Goal: Task Accomplishment & Management: Manage account settings

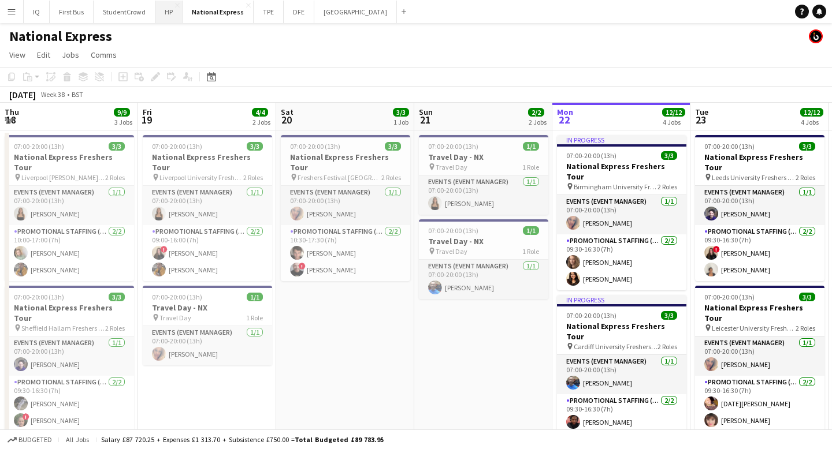
scroll to position [0, 401]
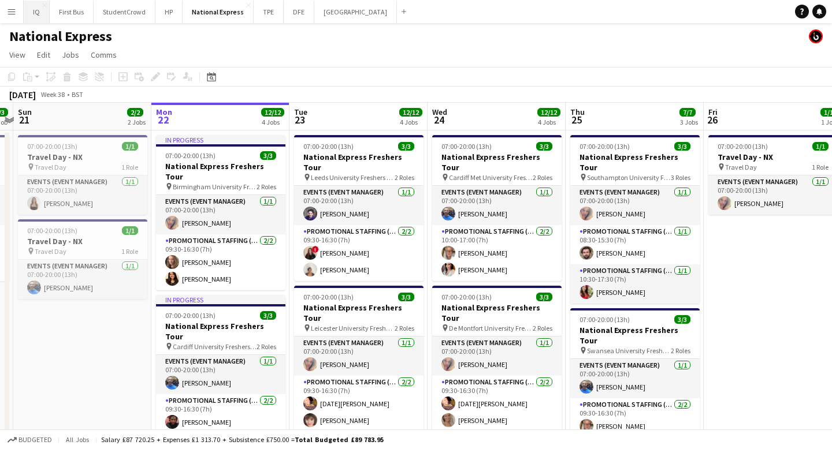
click at [36, 12] on button "IQ Close" at bounding box center [37, 12] width 26 height 23
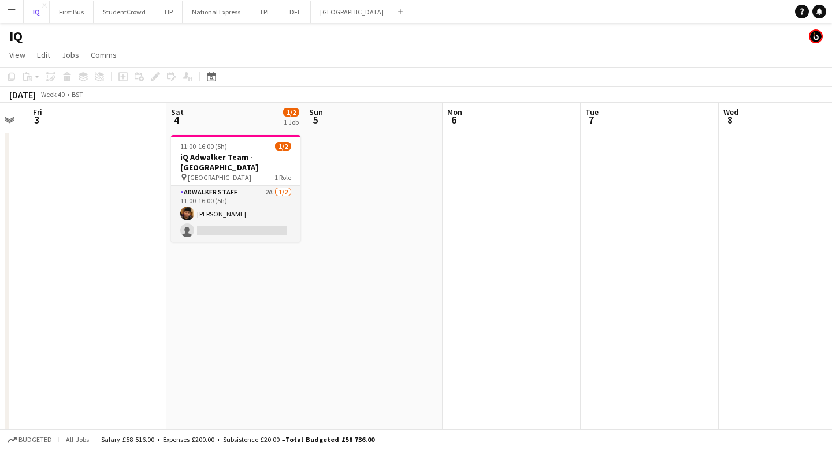
scroll to position [0, 438]
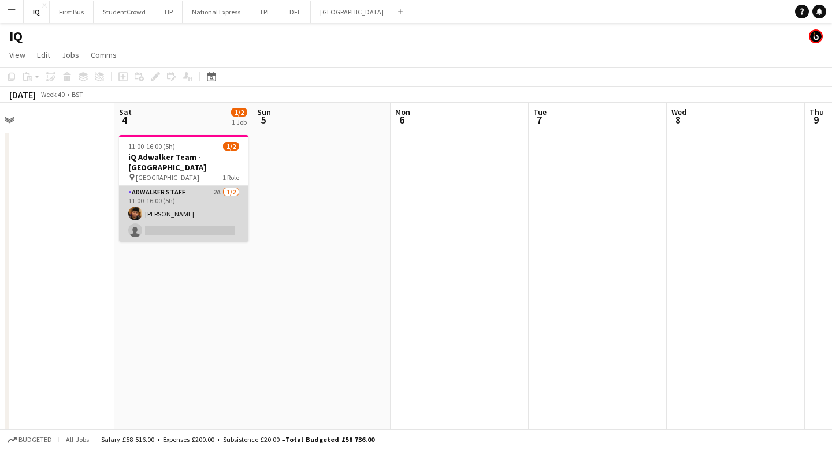
click at [237, 226] on app-card-role "Adwalker Staff 2A [DATE] 11:00-16:00 (5h) [PERSON_NAME] single-neutral-actions" at bounding box center [183, 214] width 129 height 56
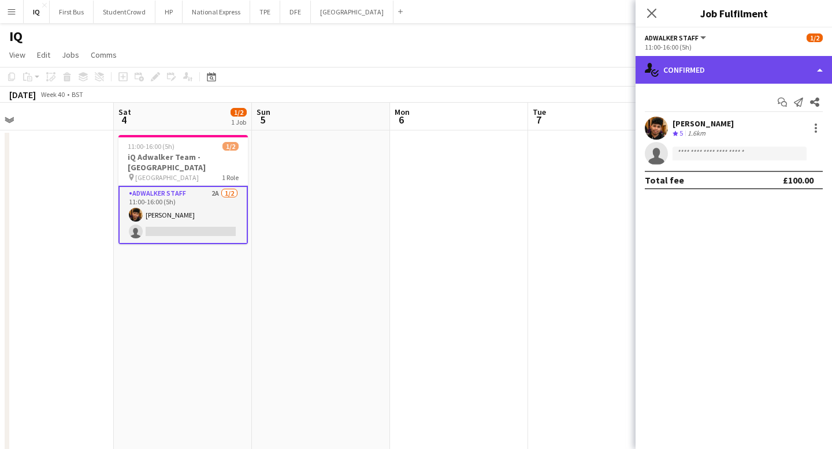
click at [724, 70] on div "single-neutral-actions-check-2 Confirmed" at bounding box center [734, 70] width 196 height 28
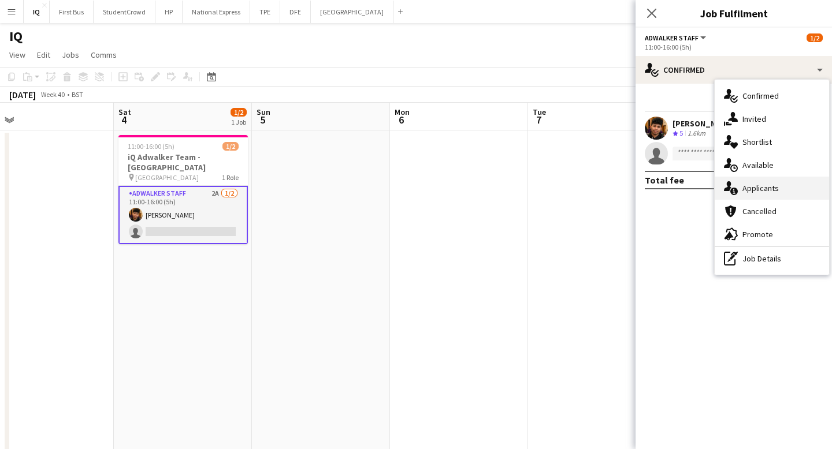
click at [792, 189] on div "single-neutral-actions-information Applicants" at bounding box center [772, 188] width 114 height 23
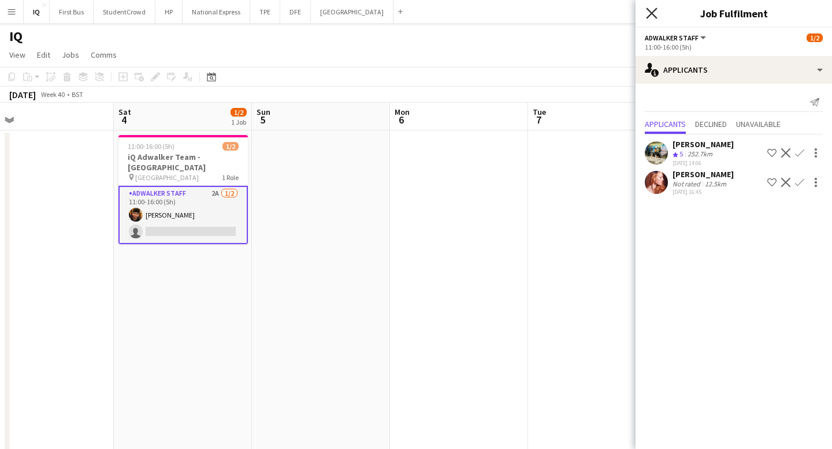
click at [656, 10] on icon "Close pop-in" at bounding box center [651, 13] width 11 height 11
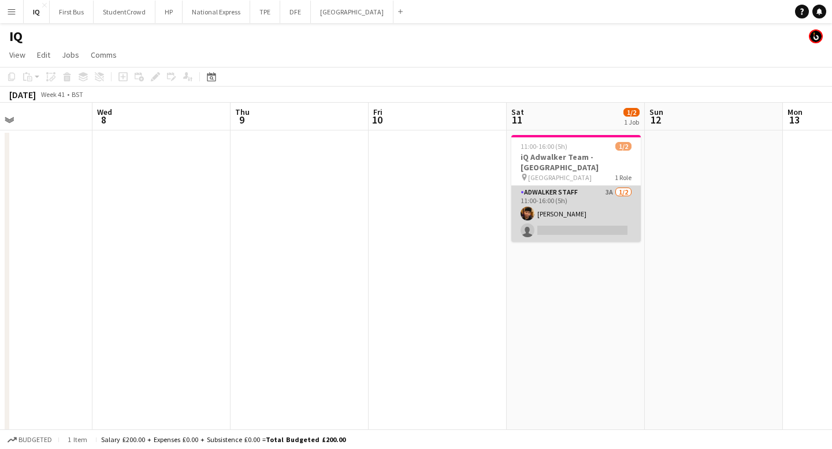
scroll to position [0, 460]
click at [584, 235] on app-card-role "Adwalker Staff 3A [DATE] 11:00-16:00 (5h) [PERSON_NAME] single-neutral-actions" at bounding box center [575, 214] width 129 height 56
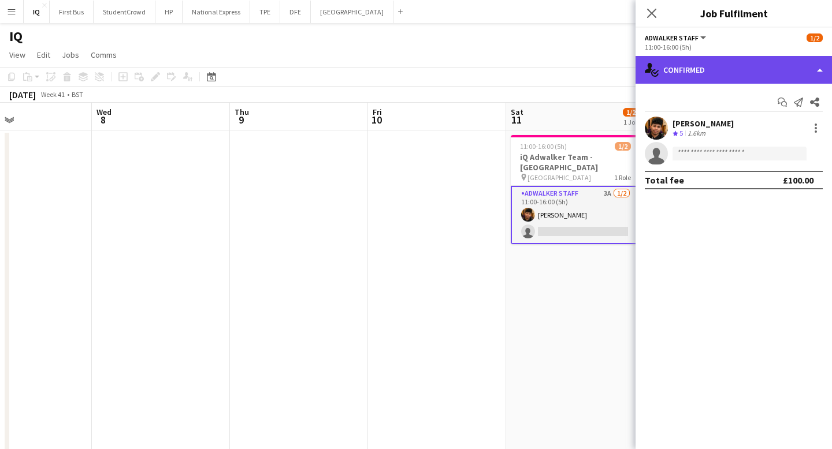
click at [699, 70] on div "single-neutral-actions-check-2 Confirmed" at bounding box center [734, 70] width 196 height 28
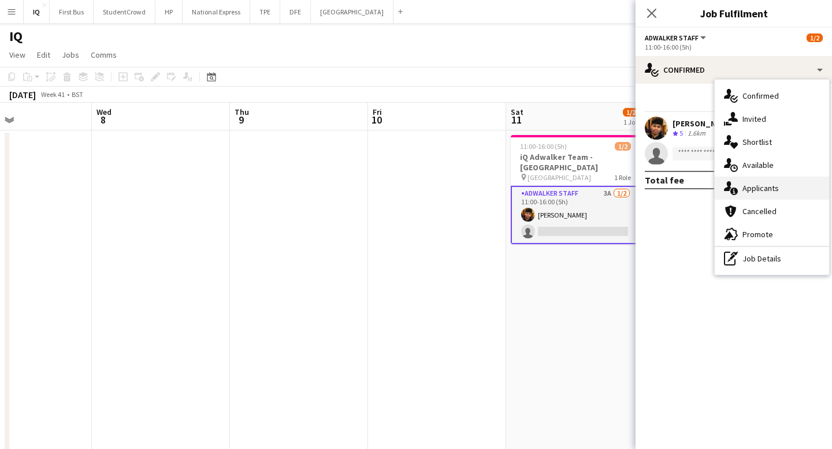
click at [765, 196] on div "single-neutral-actions-information Applicants" at bounding box center [772, 188] width 114 height 23
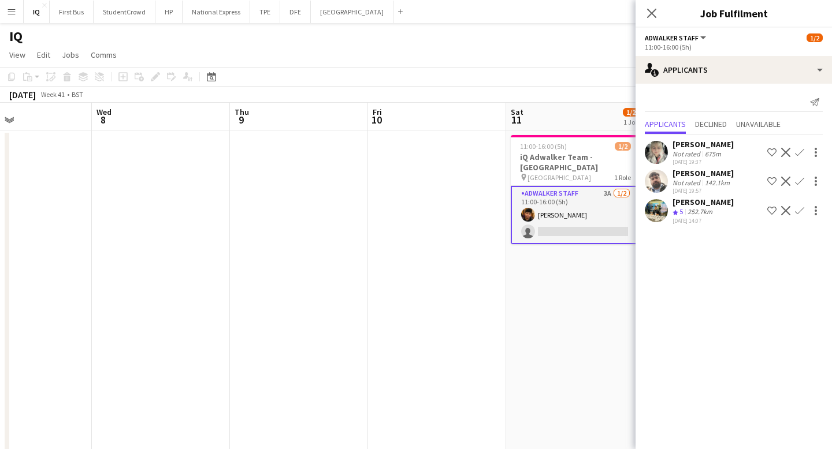
click at [551, 281] on app-date-cell "11:00-16:00 (5h) 1/2 iQ Adwalker Team - Manchester pin Manchester 1 Role Adwalk…" at bounding box center [575, 310] width 138 height 358
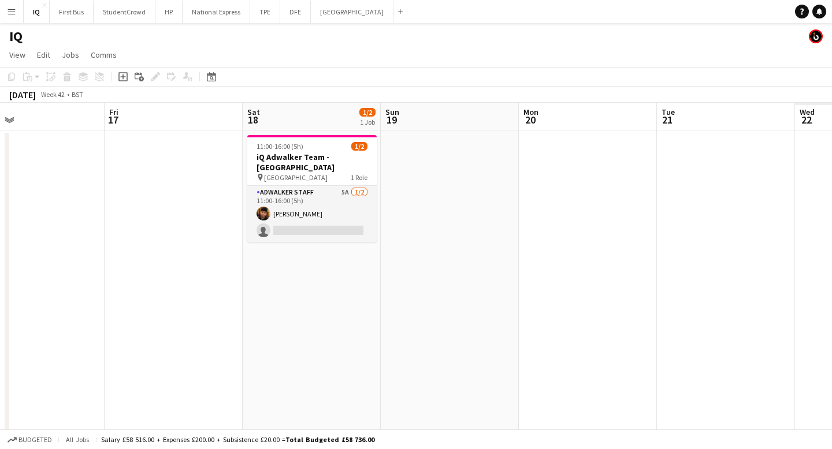
scroll to position [0, 537]
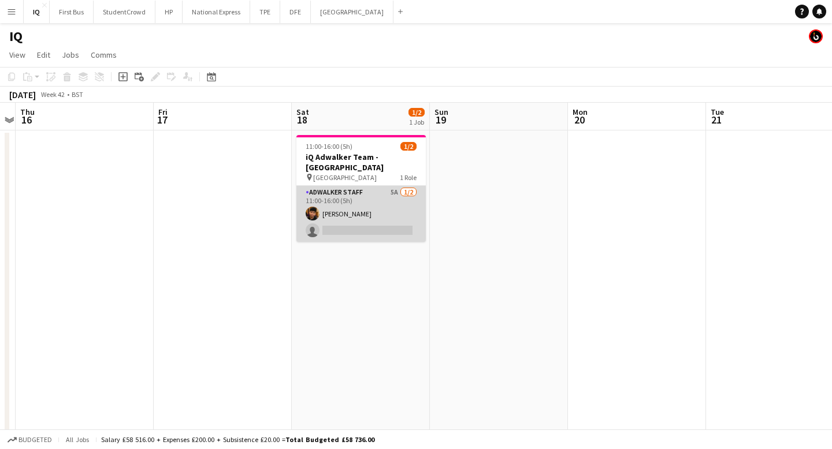
click at [359, 232] on app-card-role "Adwalker Staff 5A [DATE] 11:00-16:00 (5h) [PERSON_NAME] single-neutral-actions" at bounding box center [360, 214] width 129 height 56
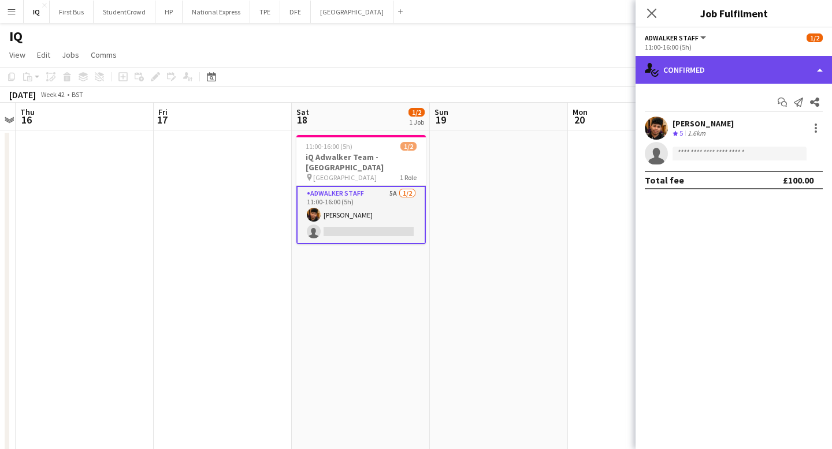
click at [712, 72] on div "single-neutral-actions-check-2 Confirmed" at bounding box center [734, 70] width 196 height 28
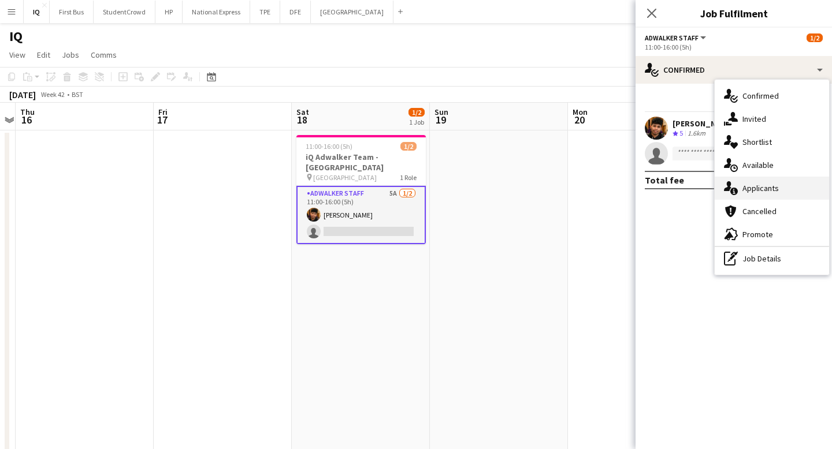
click at [763, 191] on span "Applicants" at bounding box center [760, 188] width 36 height 10
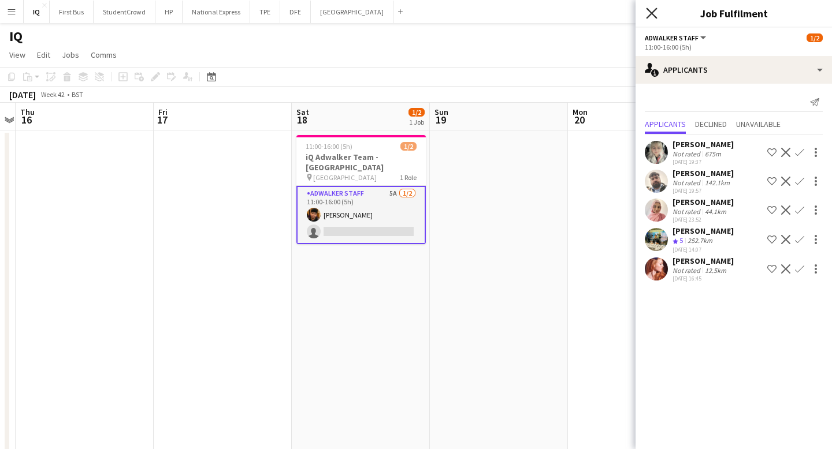
click at [649, 15] on icon at bounding box center [651, 13] width 11 height 11
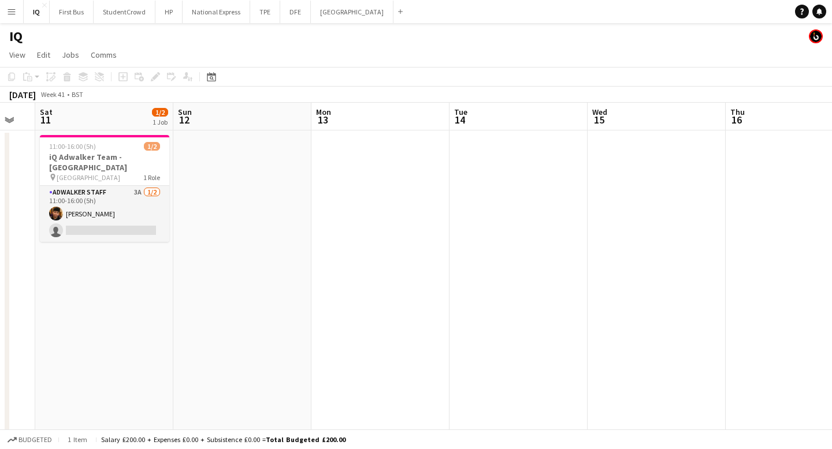
scroll to position [0, 318]
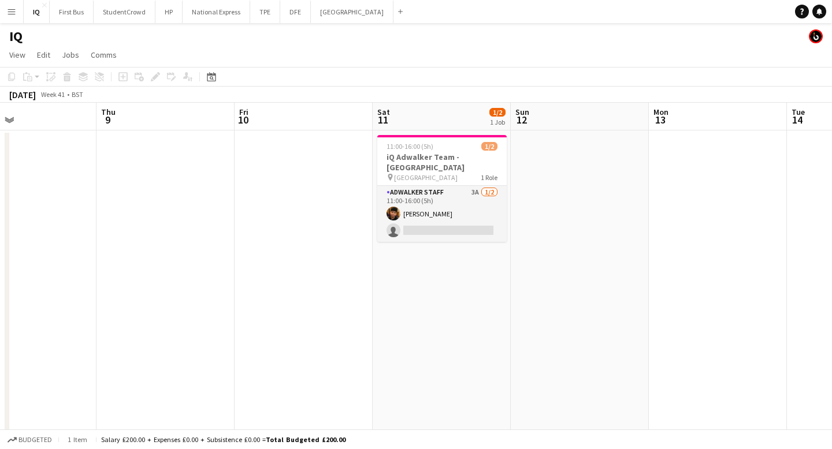
click at [415, 243] on app-date-cell "11:00-16:00 (5h) 1/2 iQ Adwalker Team - Manchester pin Manchester 1 Role Adwalk…" at bounding box center [442, 310] width 138 height 358
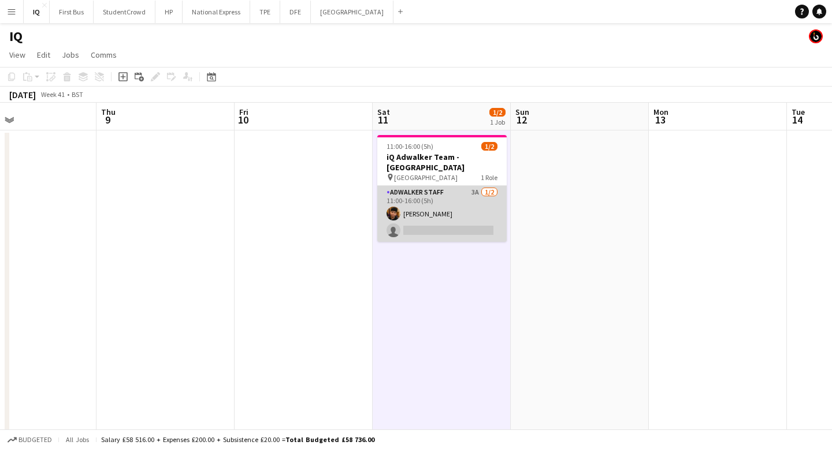
click at [422, 233] on app-card-role "Adwalker Staff 3A [DATE] 11:00-16:00 (5h) [PERSON_NAME] single-neutral-actions" at bounding box center [441, 214] width 129 height 56
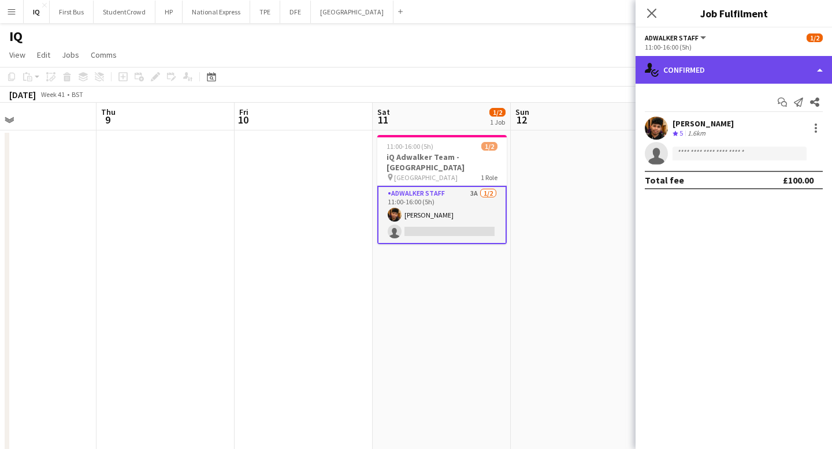
click at [679, 72] on div "single-neutral-actions-check-2 Confirmed" at bounding box center [734, 70] width 196 height 28
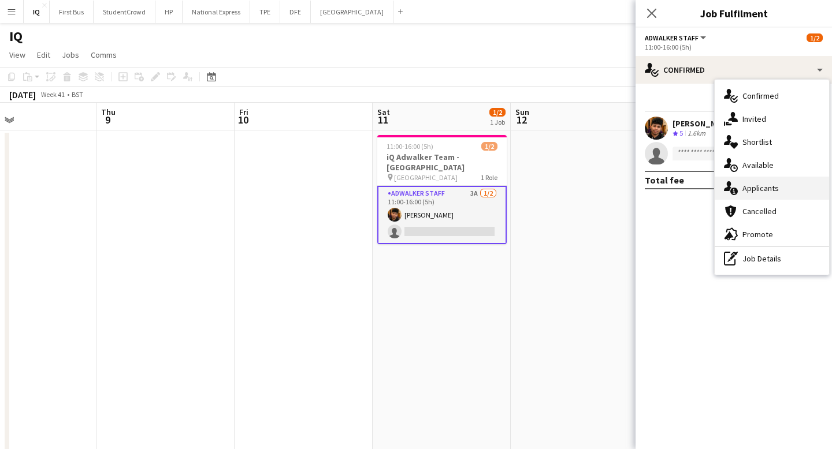
click at [770, 189] on span "Applicants" at bounding box center [760, 188] width 36 height 10
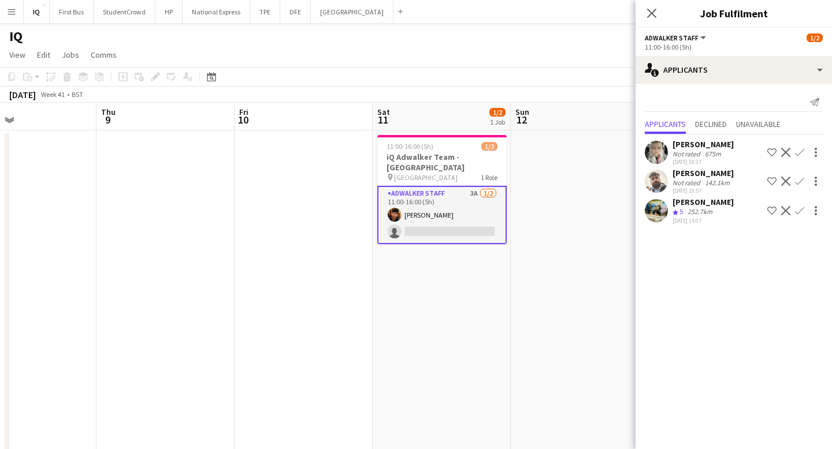
click at [698, 203] on div "[PERSON_NAME]" at bounding box center [702, 202] width 61 height 10
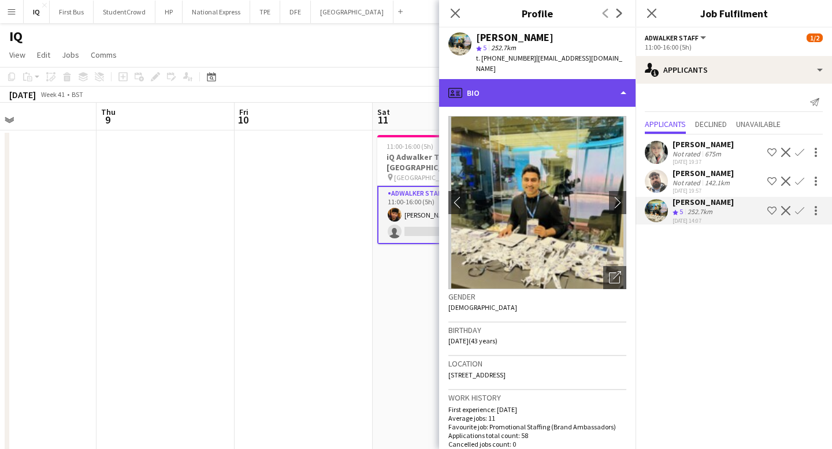
click at [571, 79] on div "profile Bio" at bounding box center [537, 93] width 196 height 28
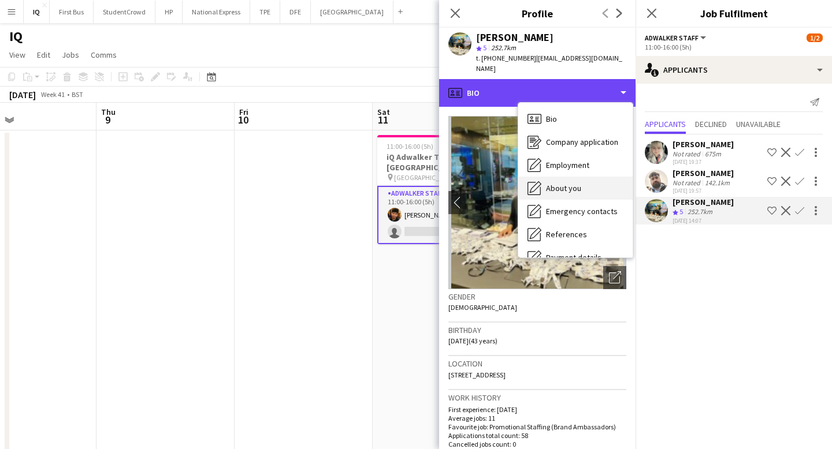
scroll to position [132, 0]
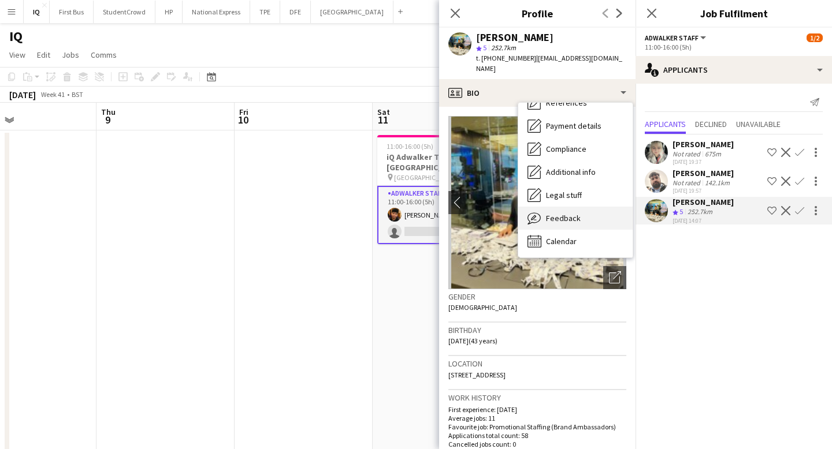
click at [566, 213] on span "Feedback" at bounding box center [563, 218] width 35 height 10
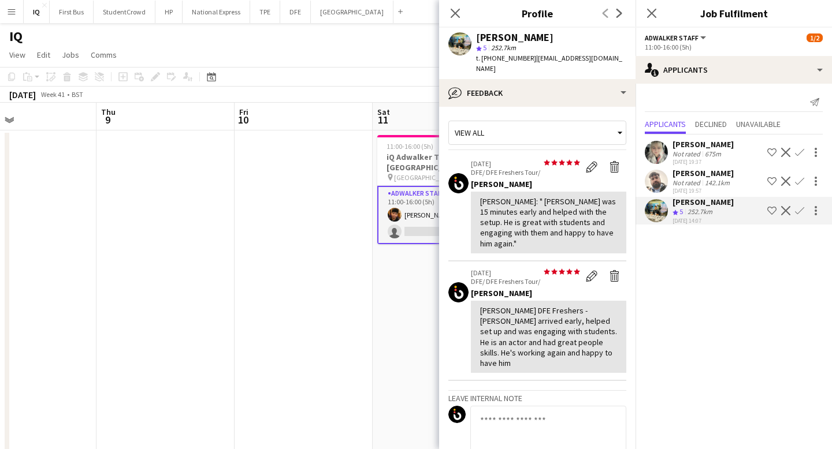
scroll to position [29, 0]
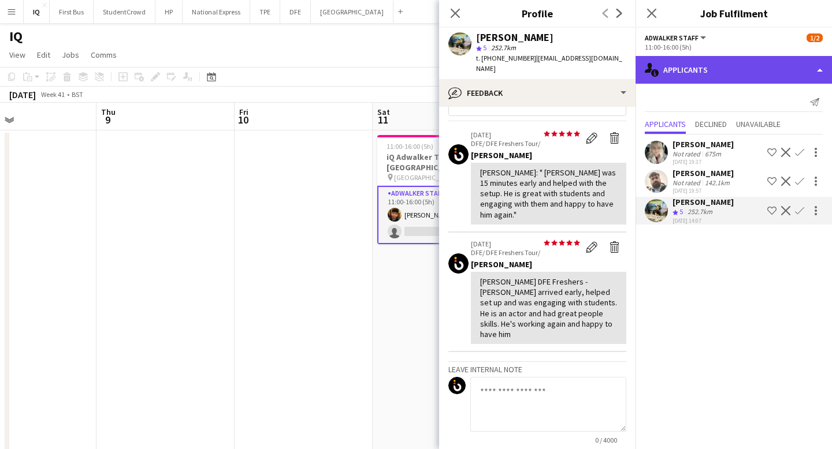
click at [700, 65] on div "single-neutral-actions-information Applicants" at bounding box center [734, 70] width 196 height 28
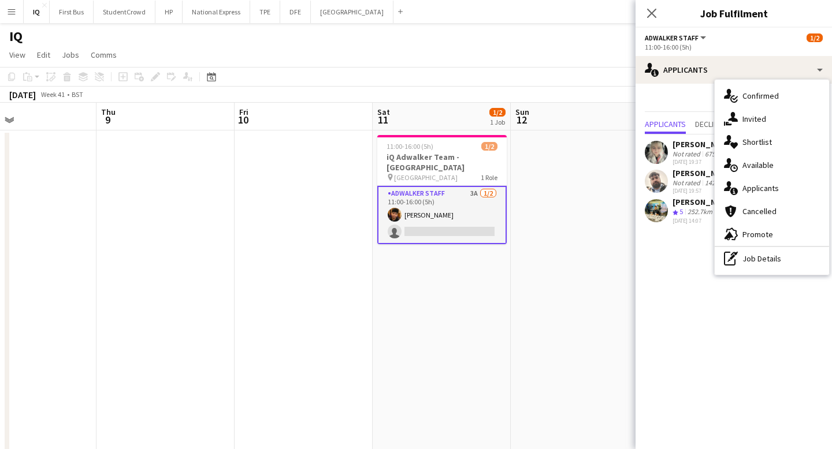
click at [686, 200] on div "[PERSON_NAME]" at bounding box center [702, 202] width 61 height 10
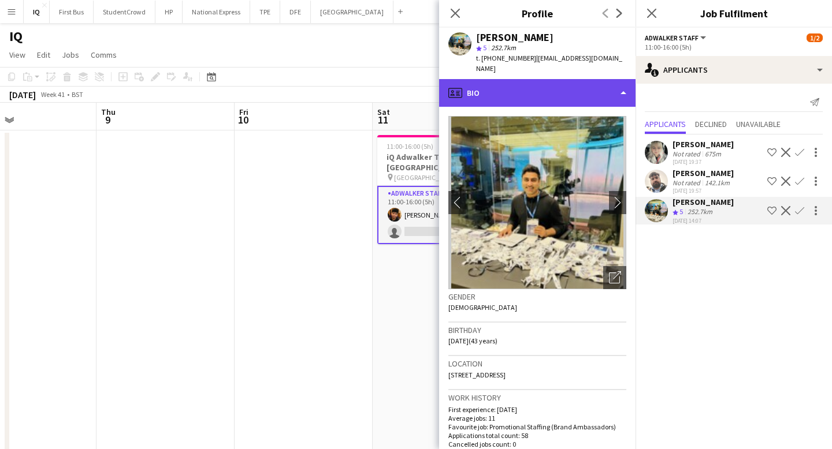
click at [549, 85] on div "profile Bio" at bounding box center [537, 93] width 196 height 28
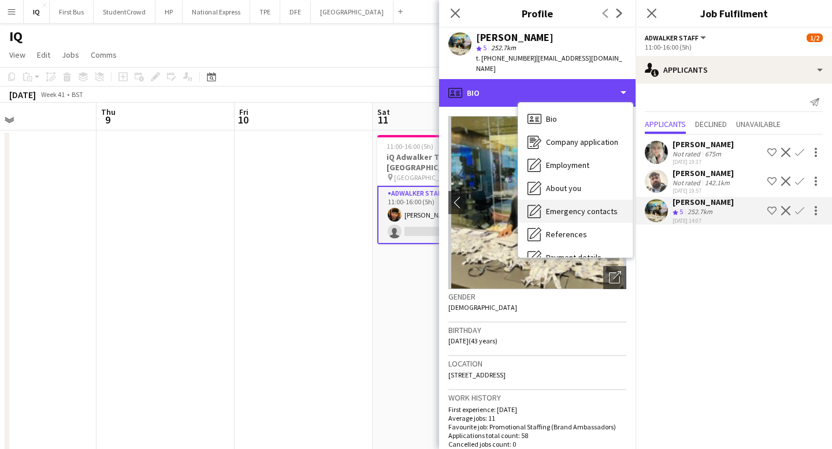
scroll to position [132, 0]
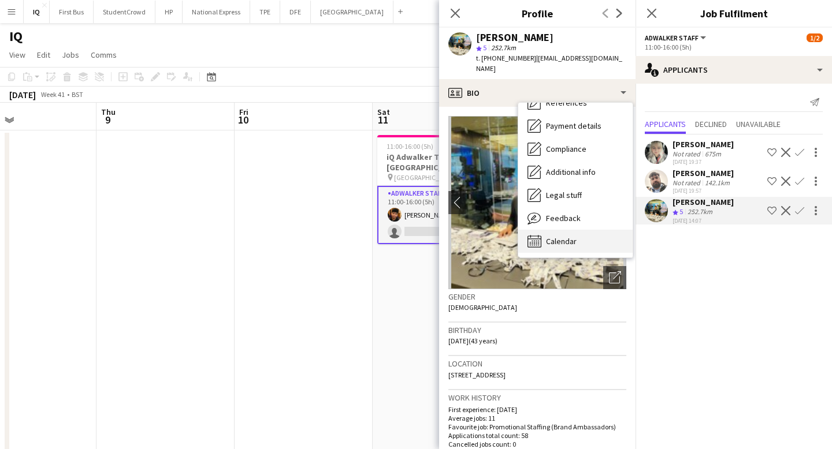
click at [566, 236] on span "Calendar" at bounding box center [561, 241] width 31 height 10
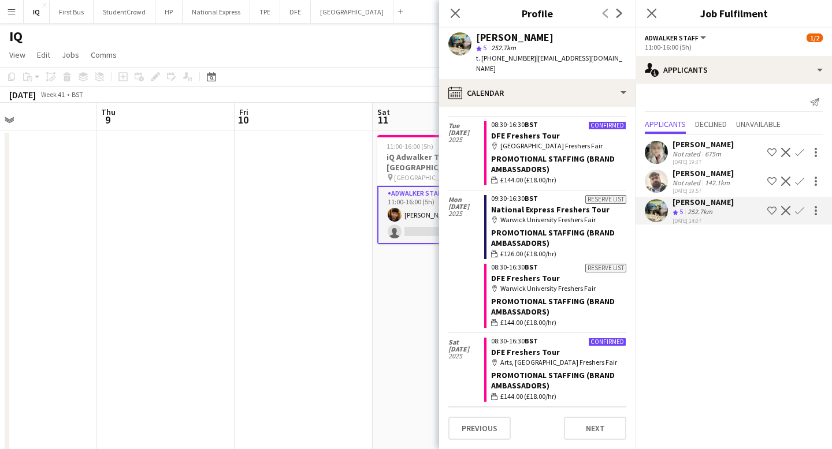
scroll to position [740, 0]
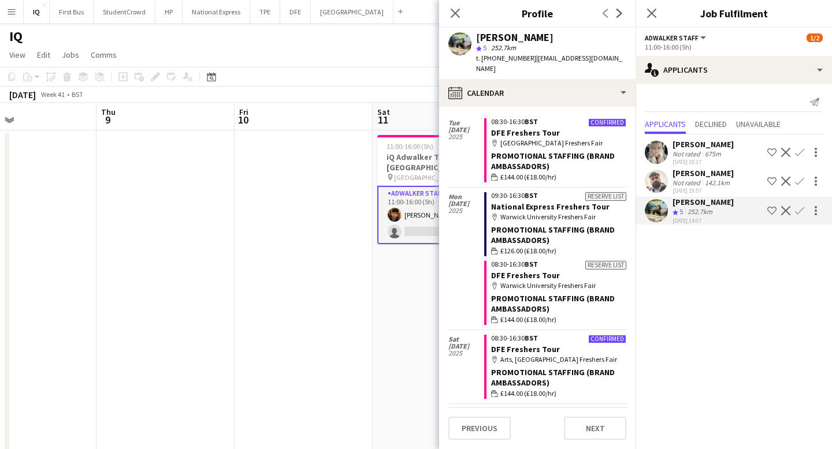
click at [358, 105] on app-board-header-date "Fri 10" at bounding box center [304, 117] width 138 height 28
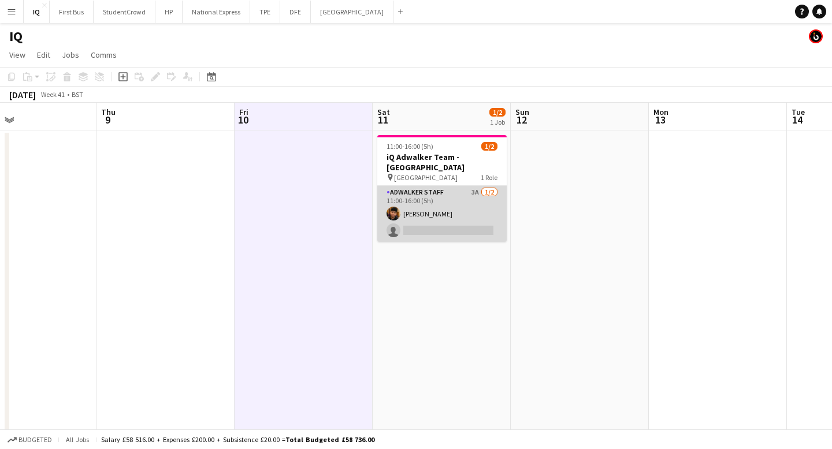
click at [430, 233] on app-card-role "Adwalker Staff 3A [DATE] 11:00-16:00 (5h) [PERSON_NAME] single-neutral-actions" at bounding box center [441, 214] width 129 height 56
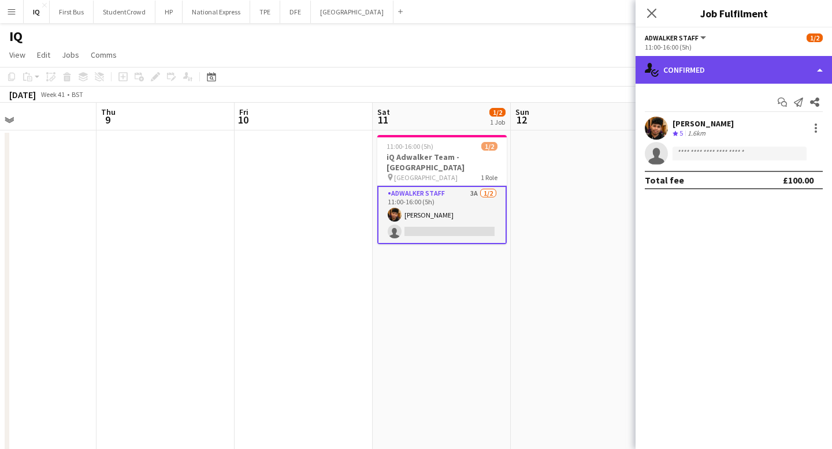
click at [745, 73] on div "single-neutral-actions-check-2 Confirmed" at bounding box center [734, 70] width 196 height 28
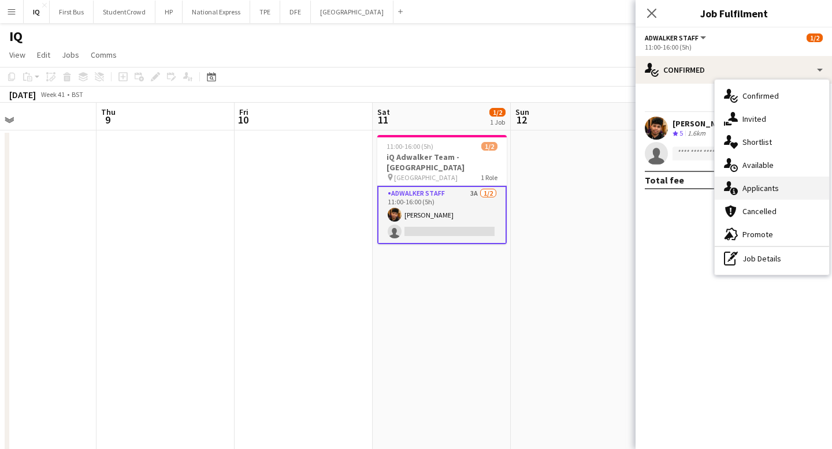
click at [779, 191] on div "single-neutral-actions-information Applicants" at bounding box center [772, 188] width 114 height 23
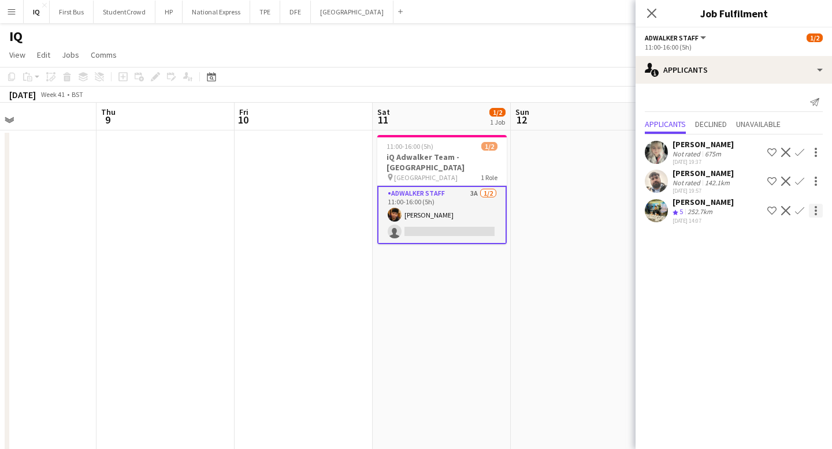
click at [820, 210] on div at bounding box center [816, 211] width 14 height 14
click at [772, 263] on span "Start chat" at bounding box center [764, 260] width 39 height 10
click at [651, 13] on icon at bounding box center [651, 13] width 11 height 11
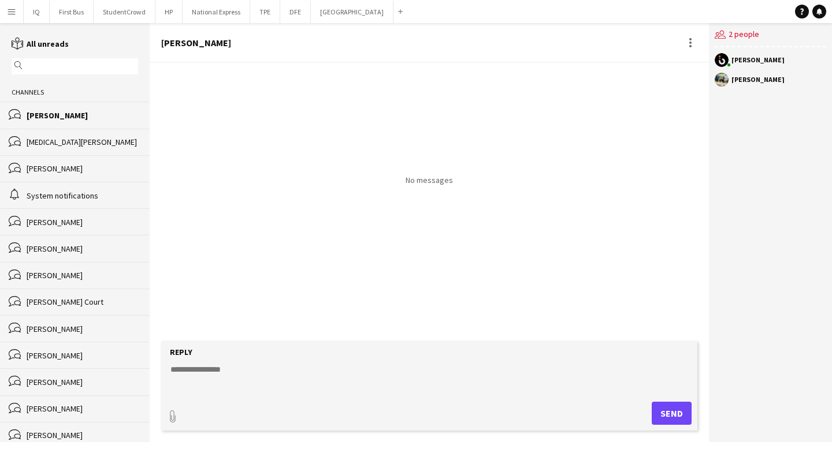
click at [231, 372] on textarea at bounding box center [431, 379] width 525 height 30
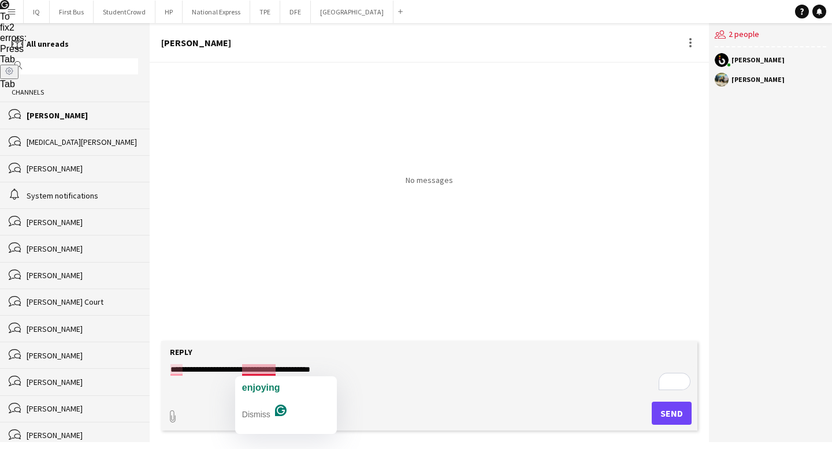
click at [255, 383] on span "enjoying" at bounding box center [261, 388] width 38 height 10
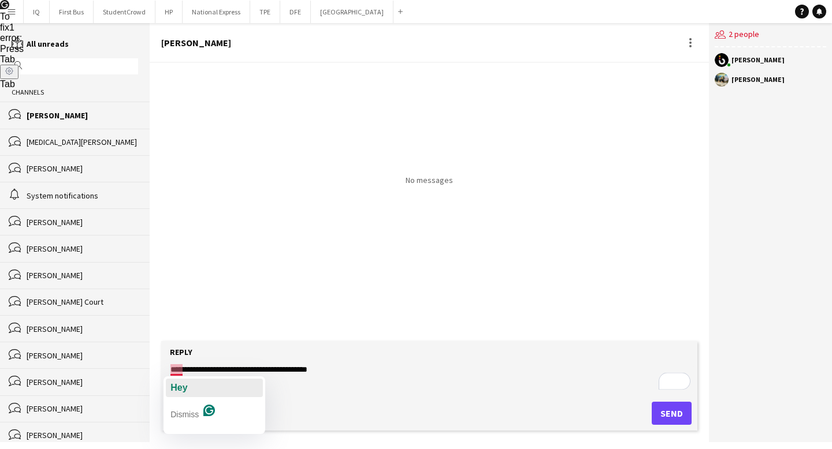
click at [174, 383] on span "Hey" at bounding box center [178, 388] width 17 height 10
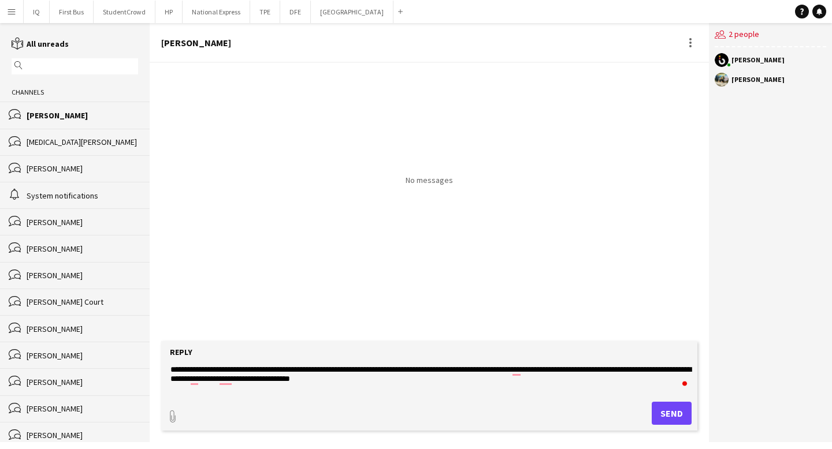
type textarea "**********"
click at [669, 413] on button "Send" at bounding box center [672, 413] width 40 height 23
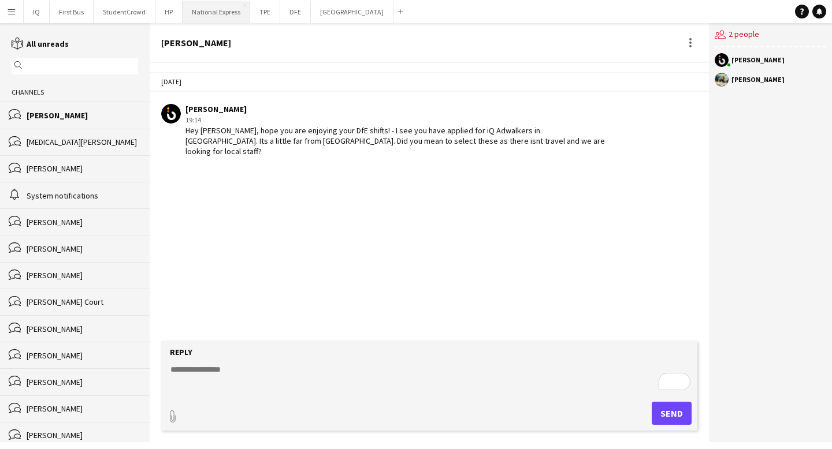
click at [215, 13] on button "National Express Close" at bounding box center [217, 12] width 68 height 23
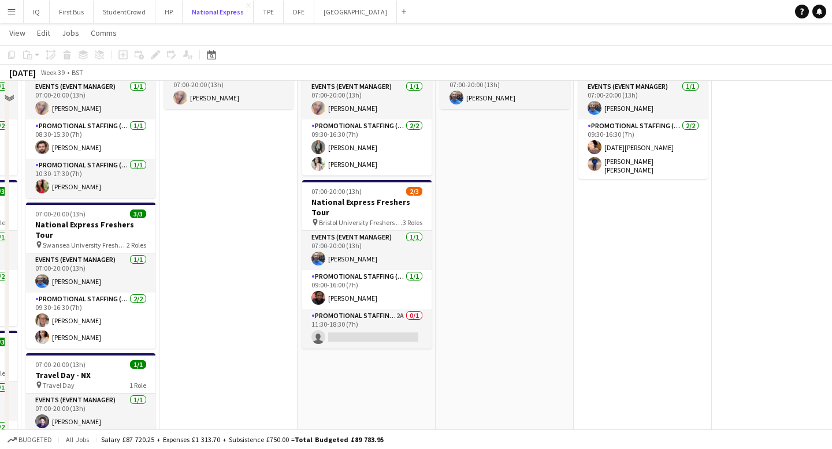
scroll to position [106, 0]
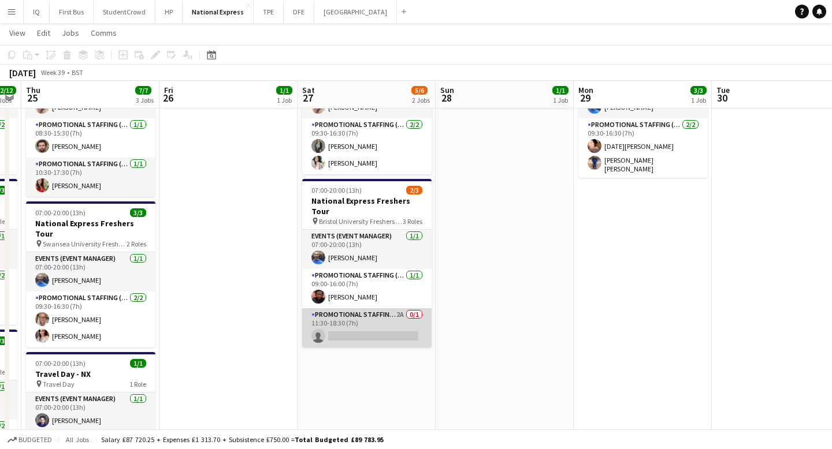
click at [359, 312] on app-card-role "Promotional Staffing (Brand Ambassadors) 2A 0/1 11:30-18:30 (7h) single-neutral…" at bounding box center [366, 328] width 129 height 39
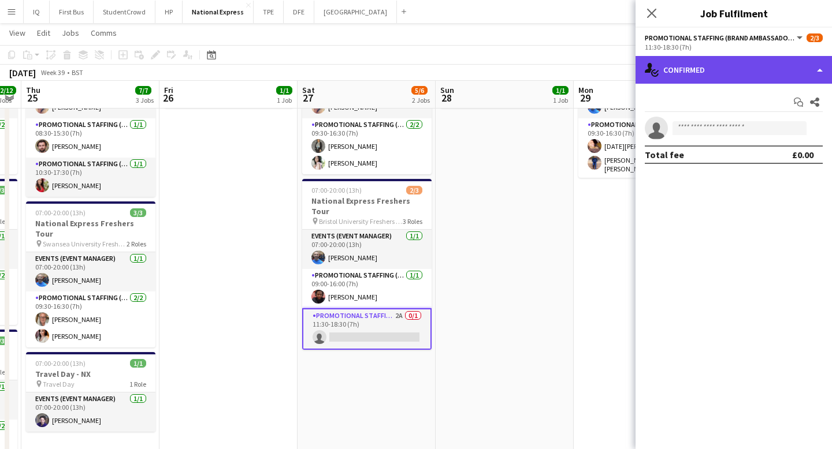
click at [719, 72] on div "single-neutral-actions-check-2 Confirmed" at bounding box center [734, 70] width 196 height 28
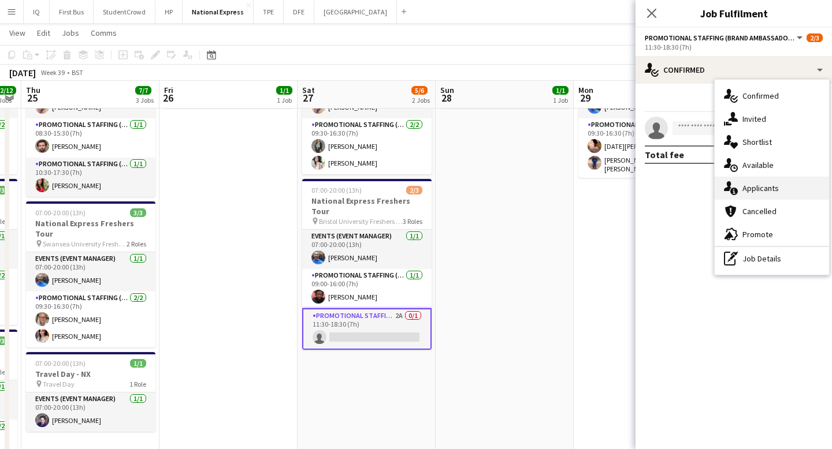
click at [758, 185] on span "Applicants" at bounding box center [760, 188] width 36 height 10
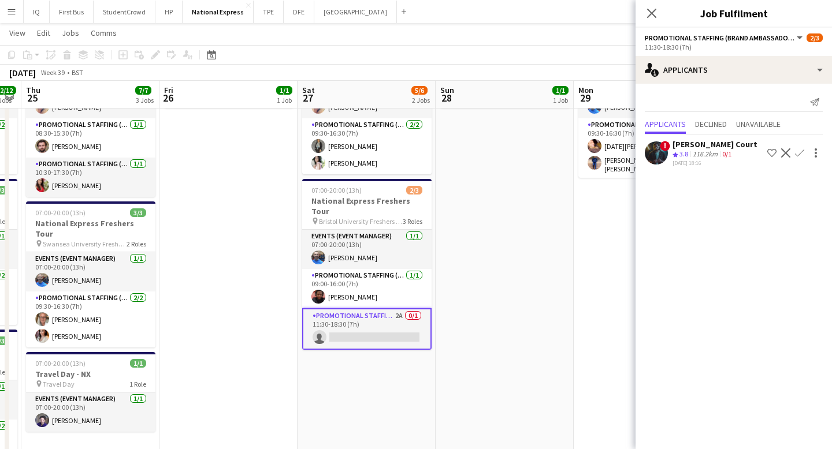
click at [694, 151] on div "116.2km" at bounding box center [704, 155] width 29 height 10
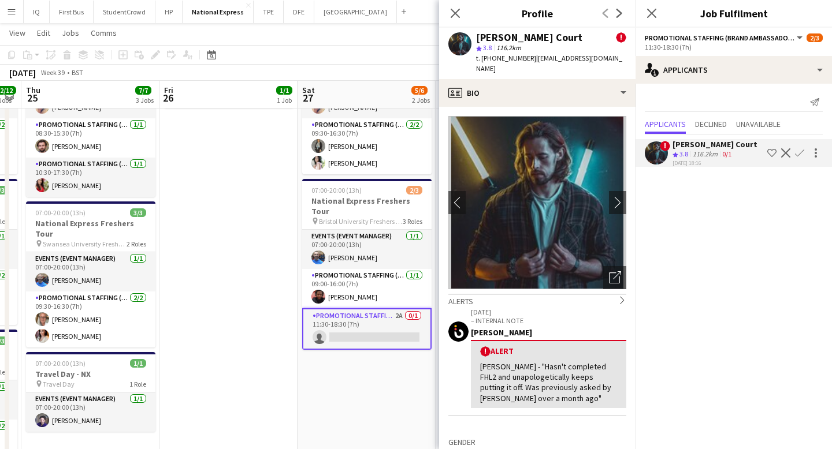
click at [801, 151] on app-icon "Confirm" at bounding box center [799, 152] width 9 height 9
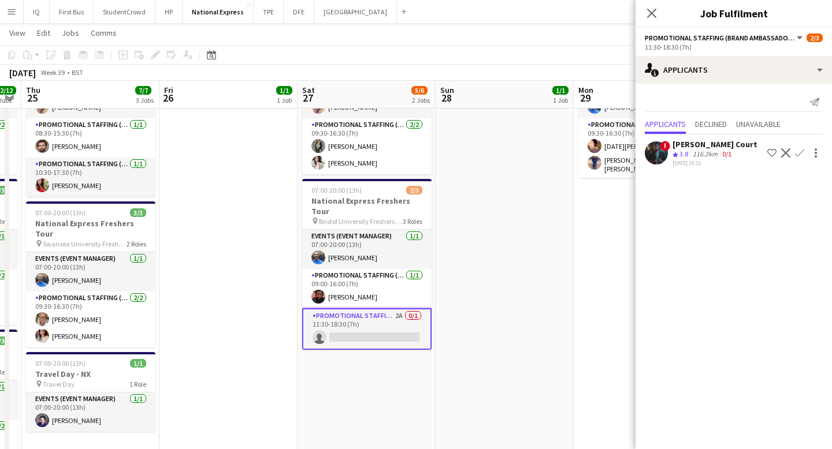
click at [801, 151] on app-icon "Confirm" at bounding box center [799, 152] width 9 height 9
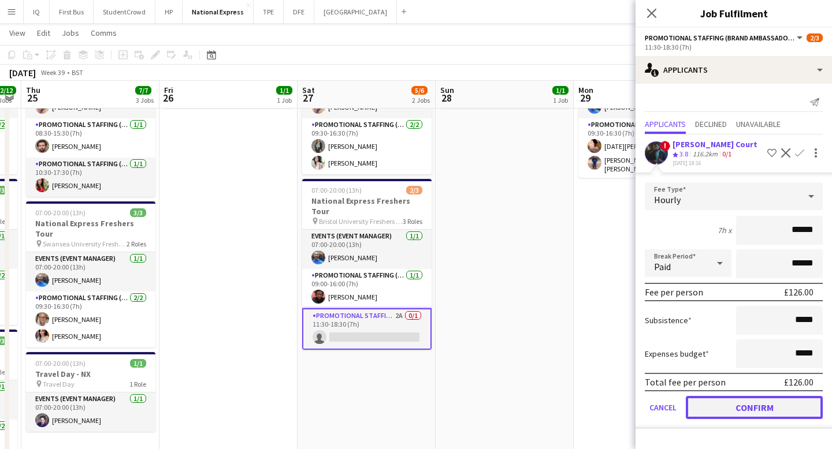
click at [737, 417] on button "Confirm" at bounding box center [754, 407] width 137 height 23
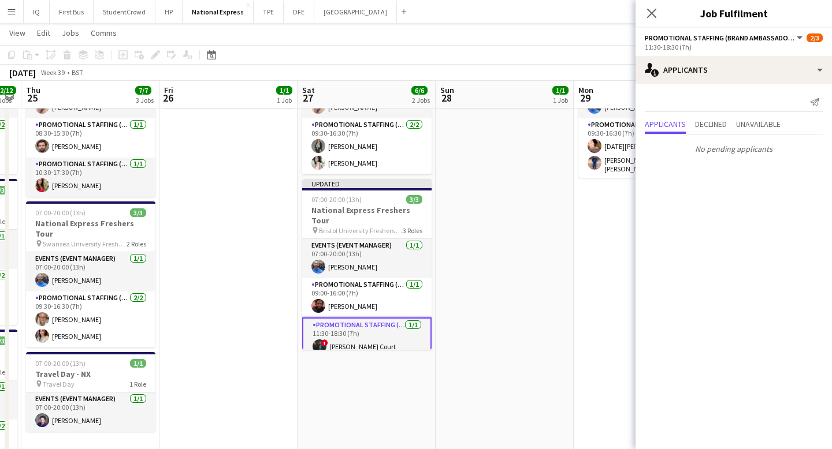
click at [653, 5] on div "Close pop-in" at bounding box center [652, 13] width 32 height 27
click at [655, 17] on icon at bounding box center [651, 13] width 11 height 11
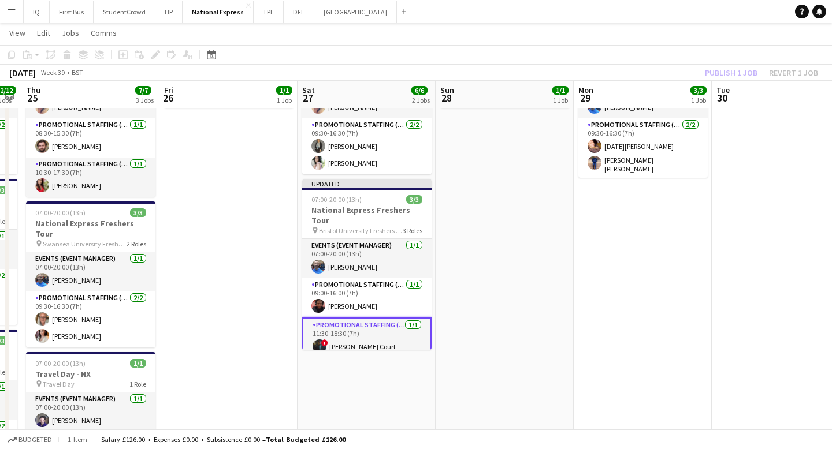
click at [729, 76] on div "Publish 1 job Revert 1 job" at bounding box center [761, 72] width 141 height 15
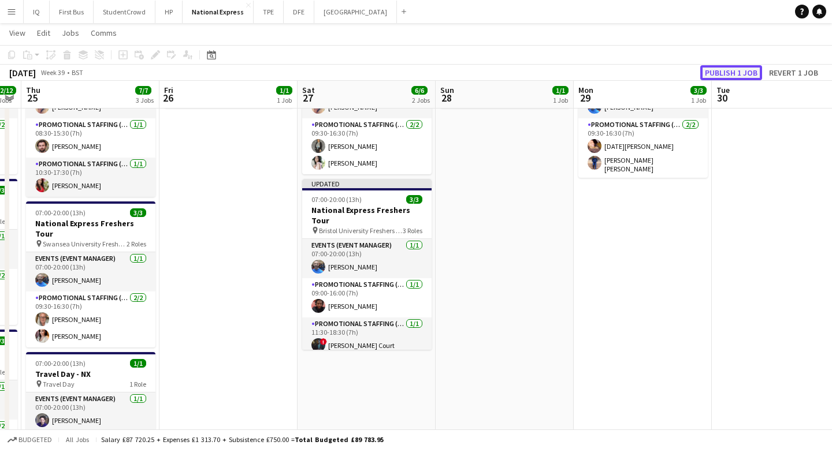
click at [724, 75] on button "Publish 1 job" at bounding box center [731, 72] width 62 height 15
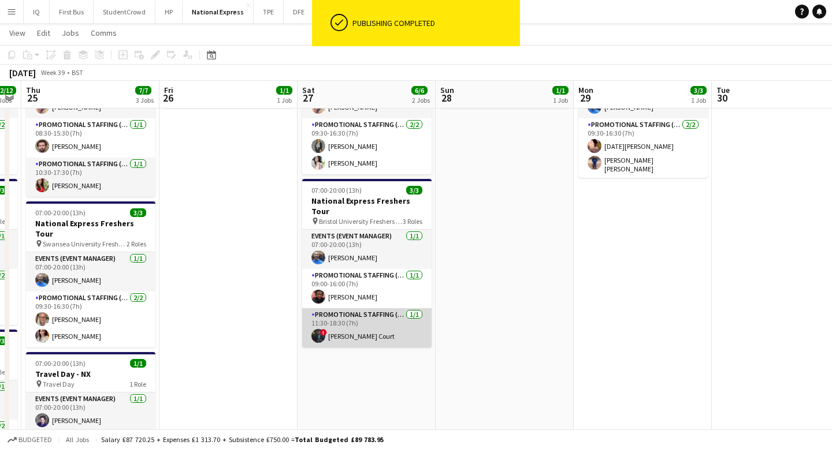
click at [346, 320] on app-card-role "Promotional Staffing (Brand Ambassadors) [DATE] 11:30-18:30 (7h) ! [PERSON_NAME…" at bounding box center [366, 328] width 129 height 39
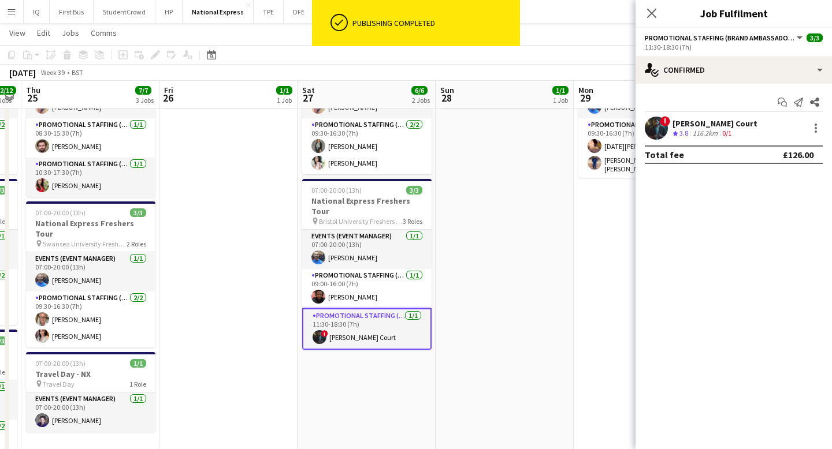
click at [701, 124] on div "[PERSON_NAME] Court" at bounding box center [714, 123] width 85 height 10
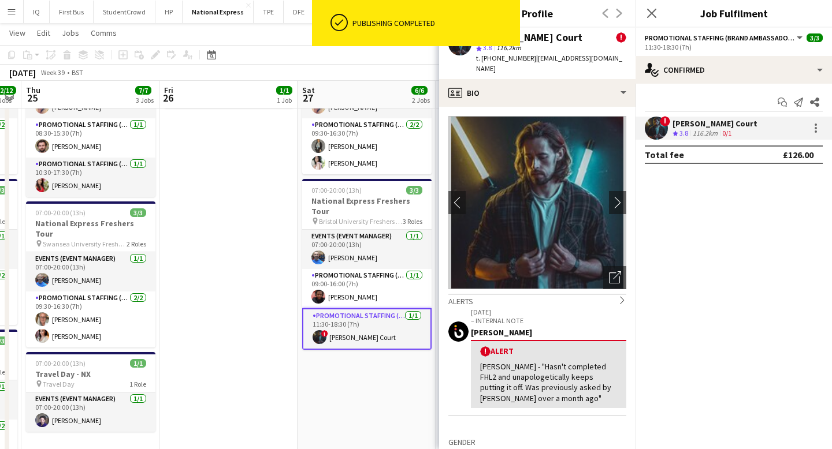
drag, startPoint x: 626, startPoint y: 57, endPoint x: 484, endPoint y: 42, distance: 143.0
click at [484, 42] on body "ok-circled Publishing completed Menu Boards Boards Boards All jobs Status Workf…" at bounding box center [416, 302] width 832 height 816
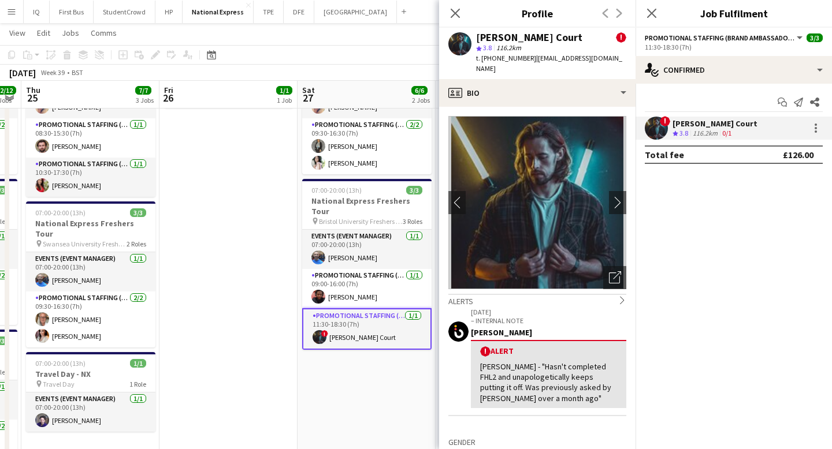
click at [484, 40] on div "[PERSON_NAME] Court" at bounding box center [529, 37] width 106 height 10
drag, startPoint x: 477, startPoint y: 38, endPoint x: 622, endPoint y: 59, distance: 146.5
click at [622, 59] on div "[PERSON_NAME] Court ! star 3.8 116.2km t. [PHONE_NUMBER] | [EMAIL_ADDRESS][DOMA…" at bounding box center [551, 53] width 150 height 42
copy div "[PERSON_NAME] Court ! star 3.8 116.2km t. [PHONE_NUMBER] | [EMAIL_ADDRESS][DOMA…"
click at [374, 76] on div "[DATE] Week 39 • BST" at bounding box center [416, 73] width 832 height 16
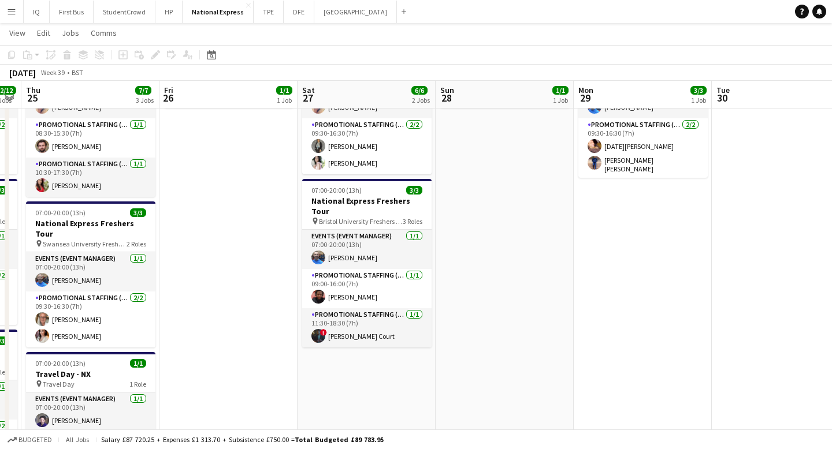
click at [9, 17] on button "Menu" at bounding box center [11, 11] width 23 height 23
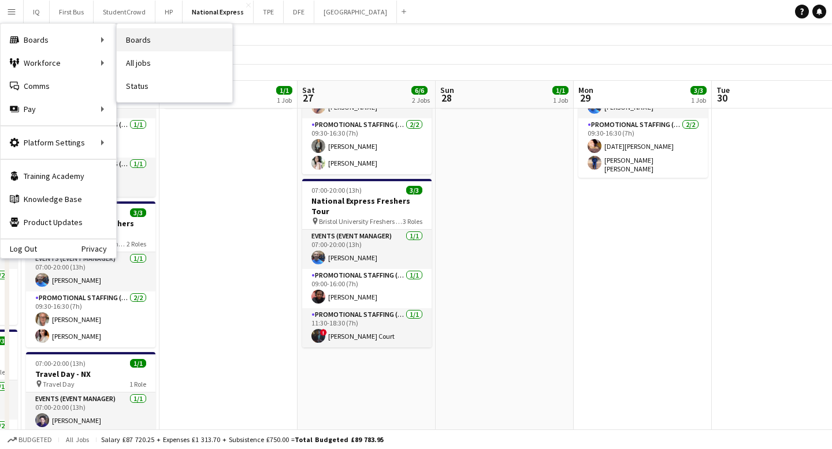
click at [143, 45] on link "Boards" at bounding box center [175, 39] width 116 height 23
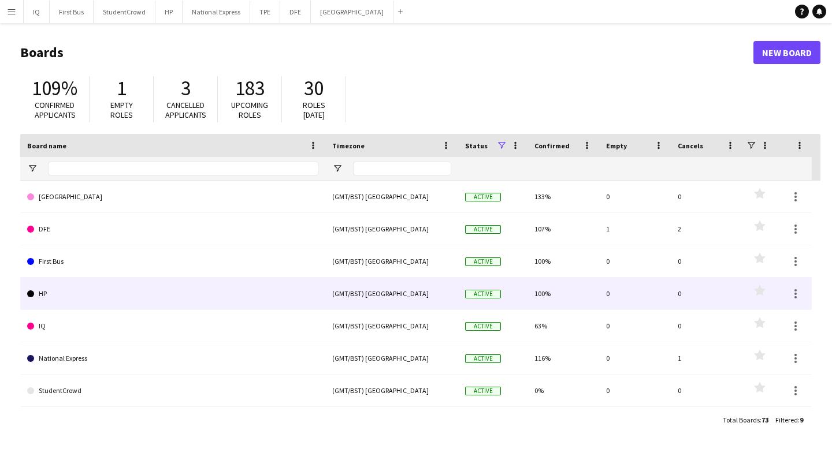
scroll to position [63, 0]
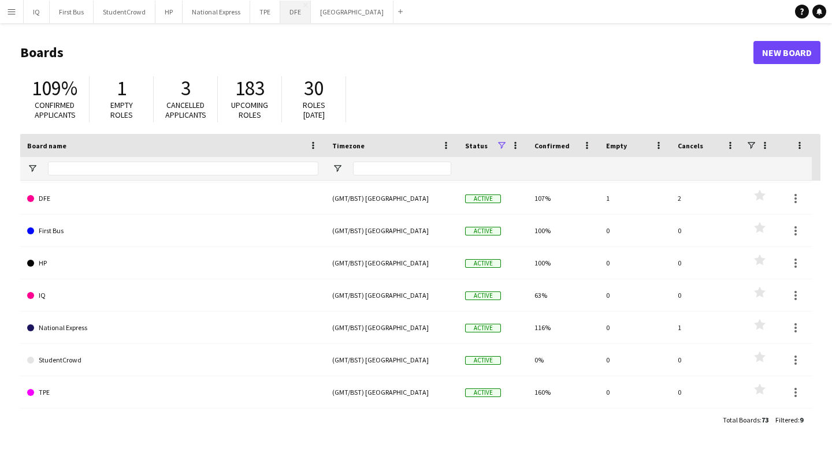
click at [293, 11] on button "DFE Close" at bounding box center [295, 12] width 31 height 23
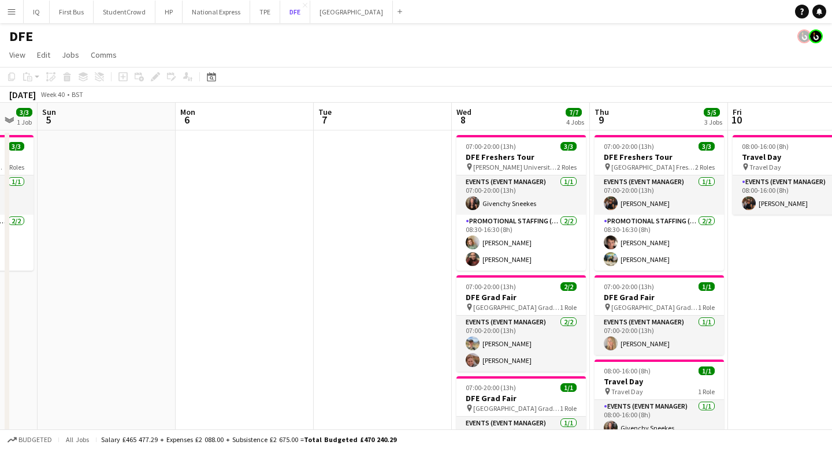
scroll to position [0, 467]
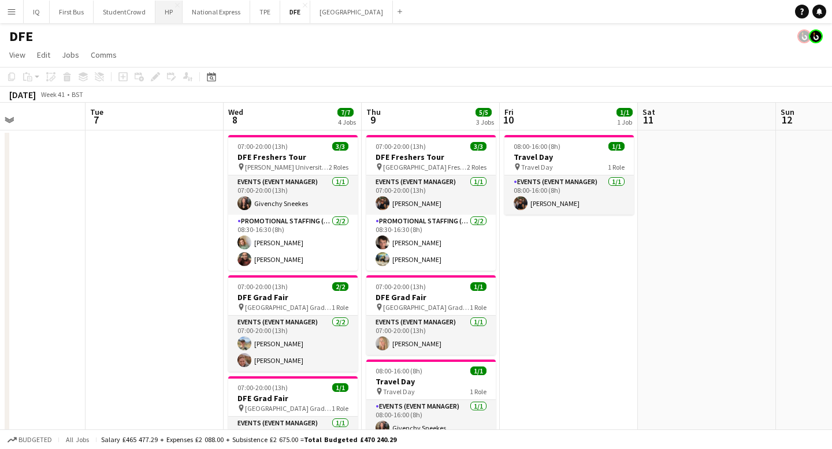
click at [166, 9] on button "HP Close" at bounding box center [168, 12] width 27 height 23
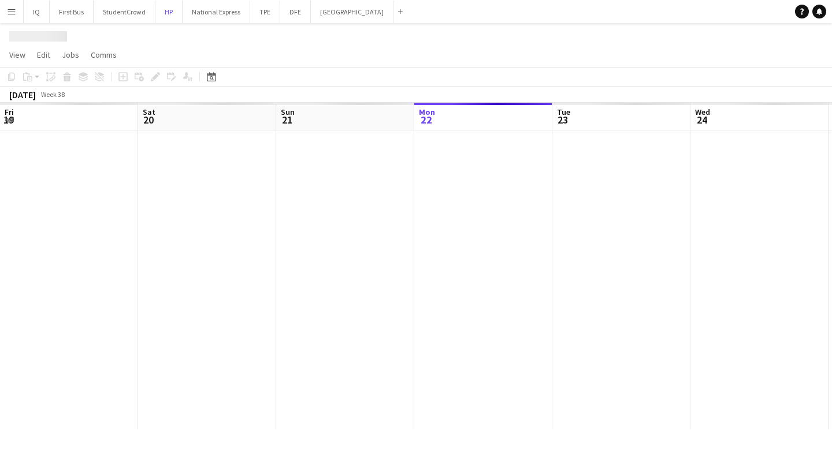
scroll to position [0, 276]
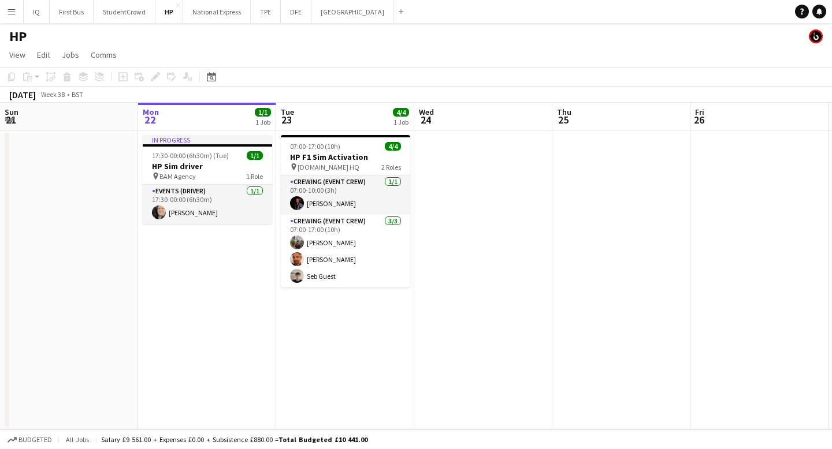
click at [826, 12] on div "Help Notifications" at bounding box center [813, 12] width 37 height 14
click at [822, 12] on icon "Notifications" at bounding box center [819, 11] width 7 height 7
